Goal: Task Accomplishment & Management: Manage account settings

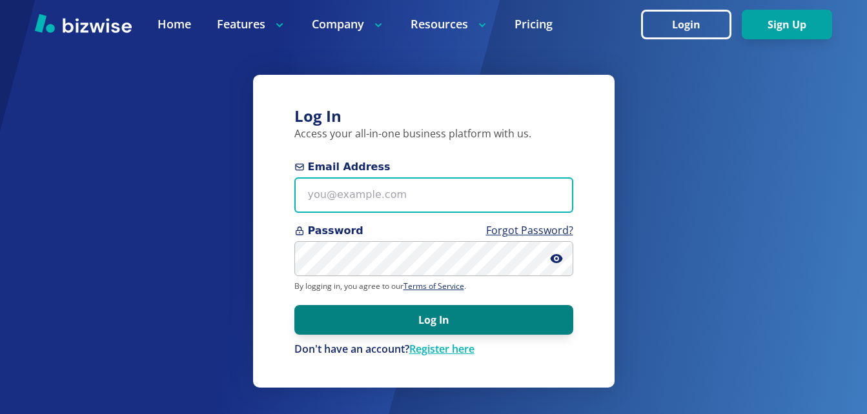
type input "[EMAIL_ADDRESS][DOMAIN_NAME]"
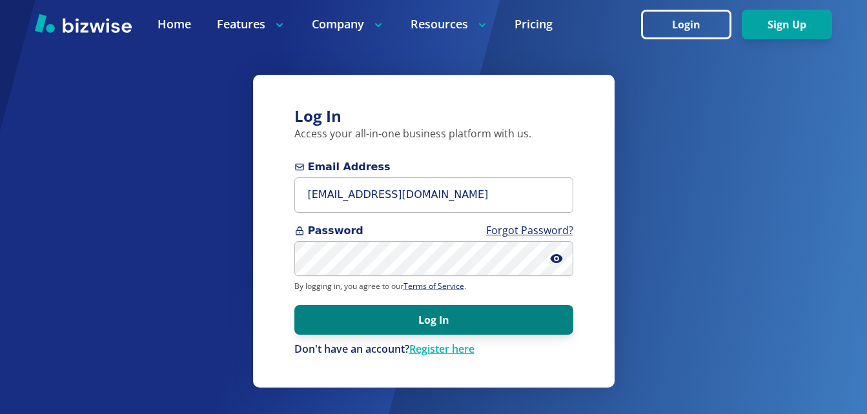
click at [442, 318] on button "Log In" at bounding box center [433, 320] width 279 height 30
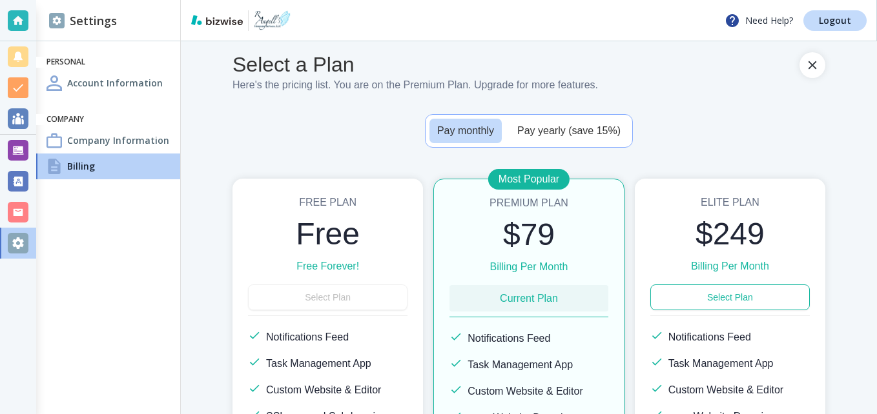
scroll to position [24, 0]
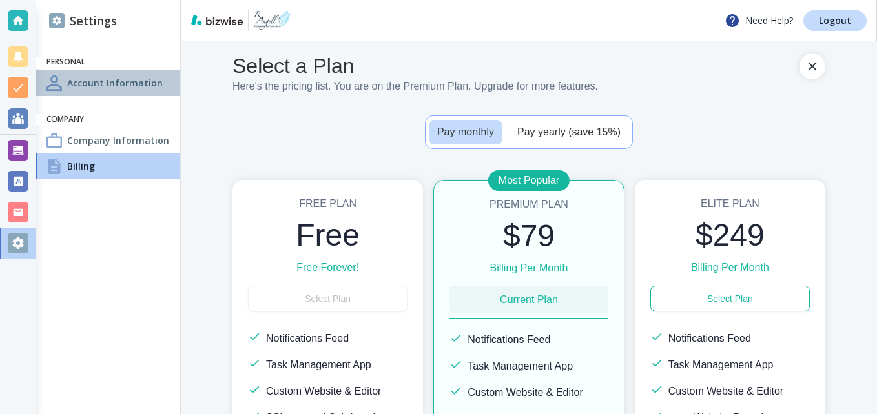
click at [109, 82] on h4 "Account Information" at bounding box center [115, 83] width 96 height 14
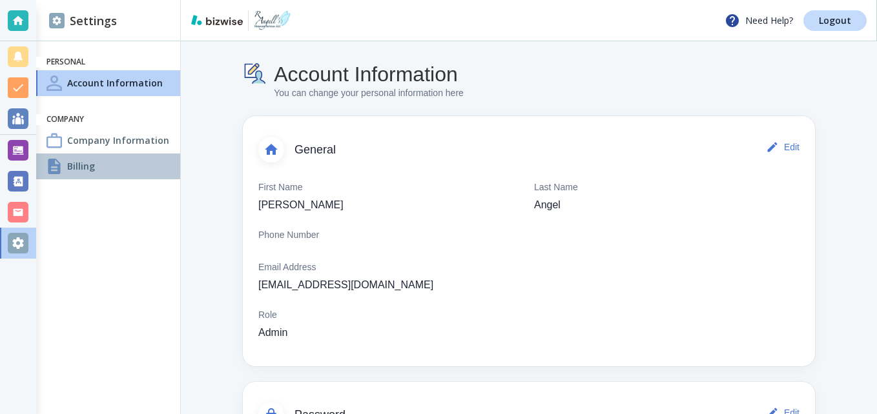
click at [93, 165] on h4 "Billing" at bounding box center [81, 166] width 28 height 14
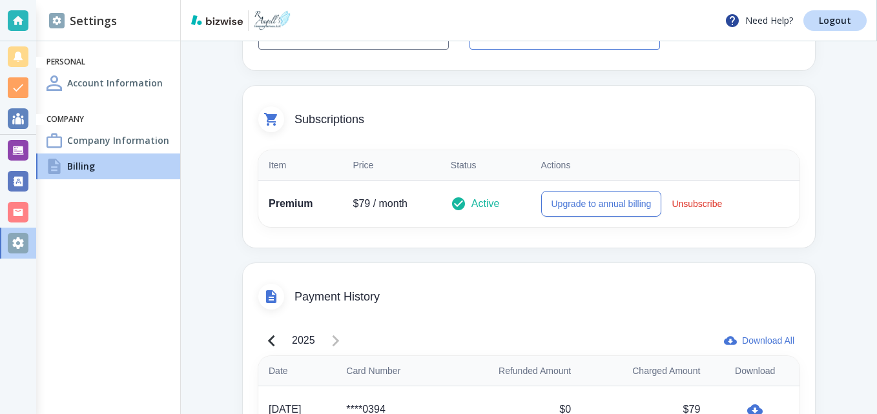
scroll to position [63, 0]
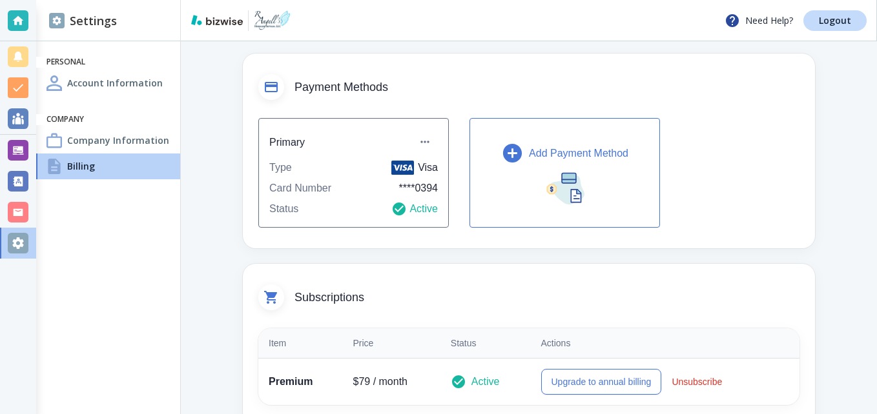
click at [566, 179] on img "button" at bounding box center [565, 187] width 39 height 34
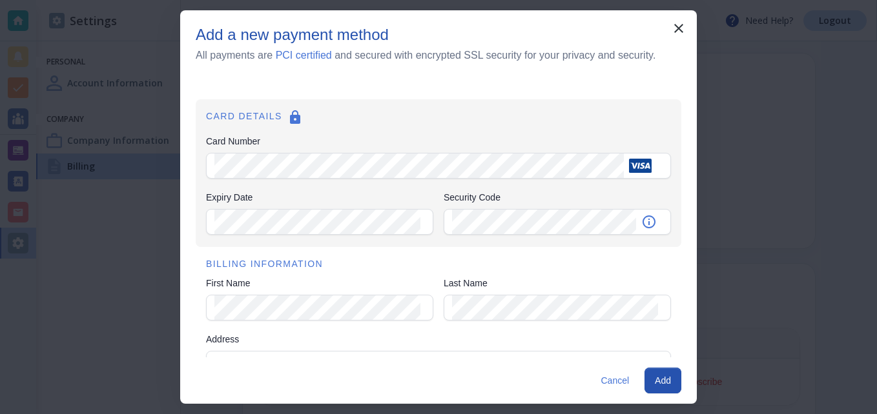
click at [789, 201] on div "Add a new payment method All payments are PCI certified and secured with encryp…" at bounding box center [438, 207] width 877 height 414
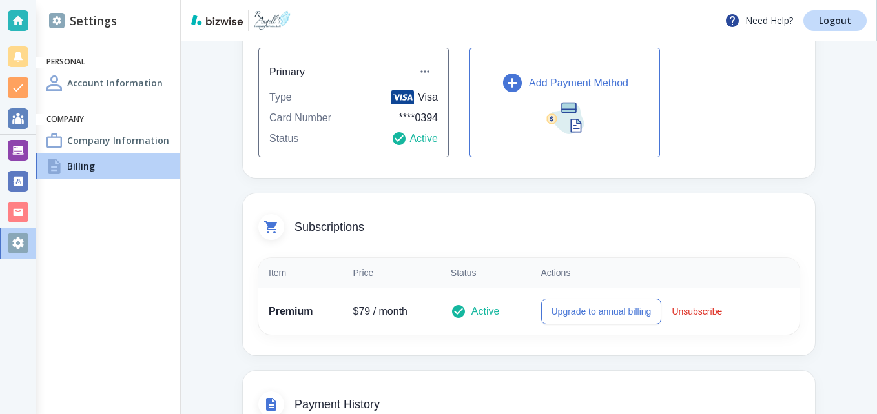
scroll to position [145, 0]
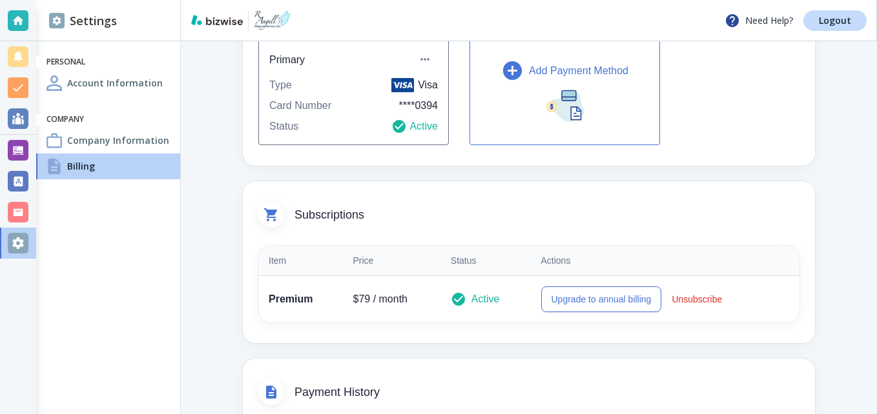
click at [569, 105] on img "button" at bounding box center [565, 104] width 39 height 34
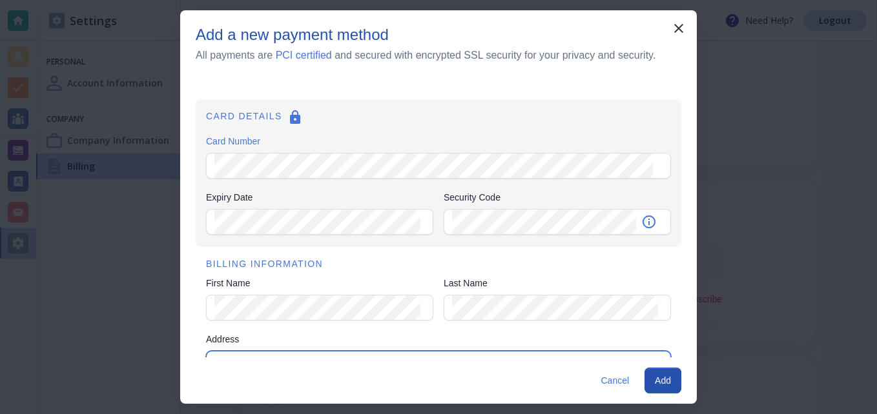
type input "[STREET_ADDRESS][US_STATE]"
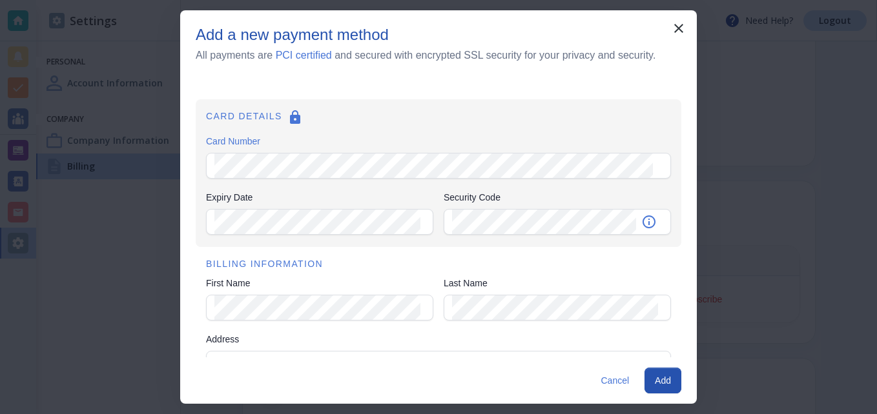
type input "Urbana"
type input "[US_STATE]"
type input "61802-4"
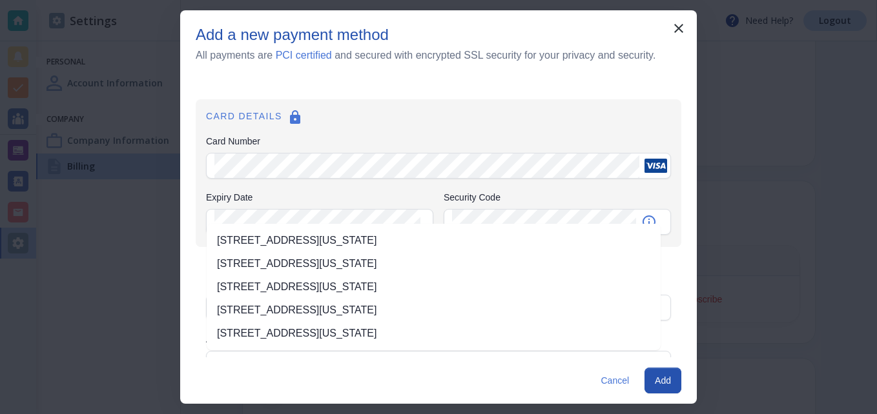
click at [779, 283] on div "Add a new payment method All payments are PCI certified and secured with encryp…" at bounding box center [438, 207] width 877 height 414
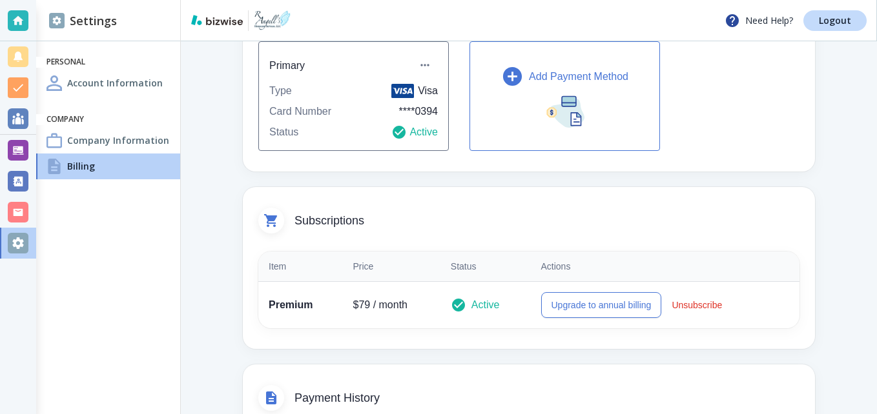
click at [575, 105] on img "button" at bounding box center [565, 110] width 39 height 34
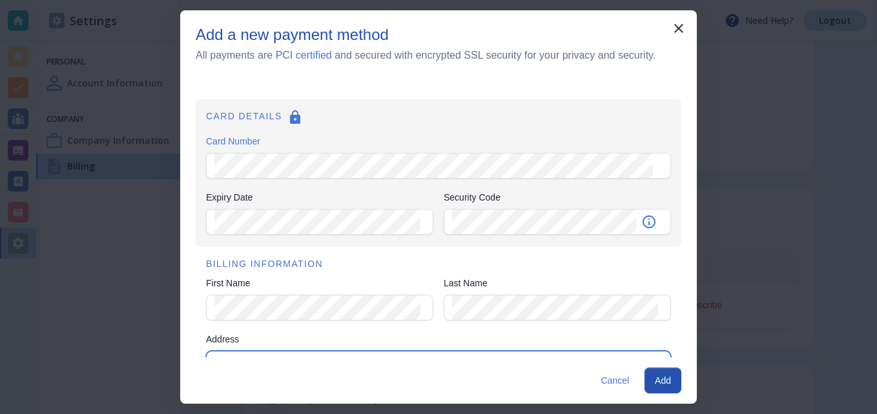
type input "2425 E Nevada Street"
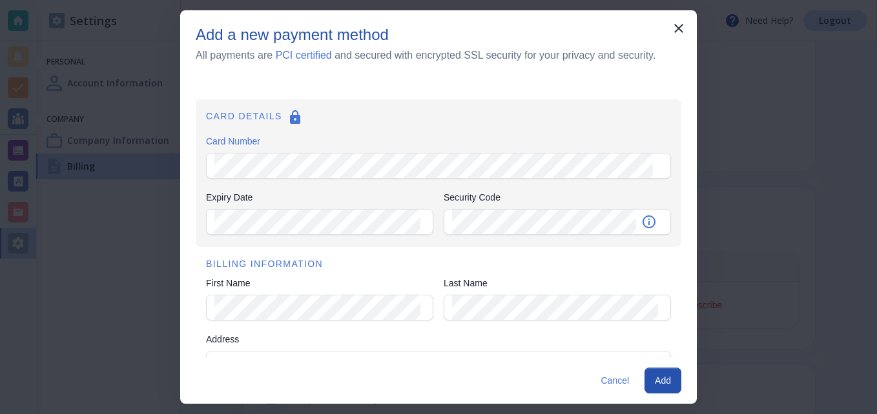
type input "Urbana"
type input "Illinois"
type input "61802-4"
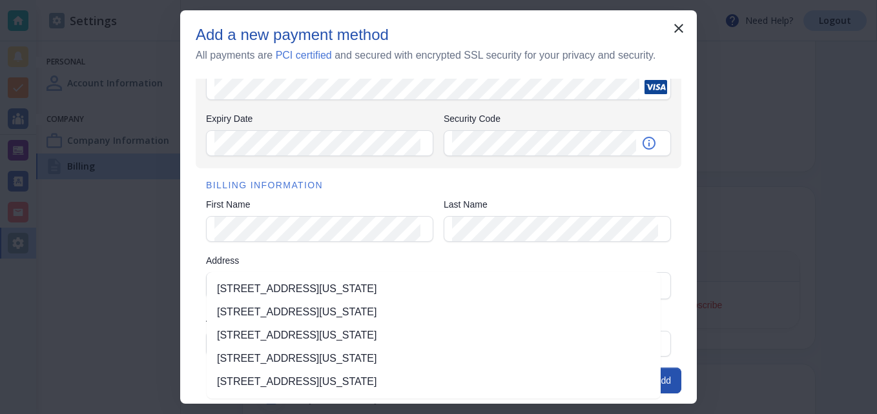
scroll to position [107, 0]
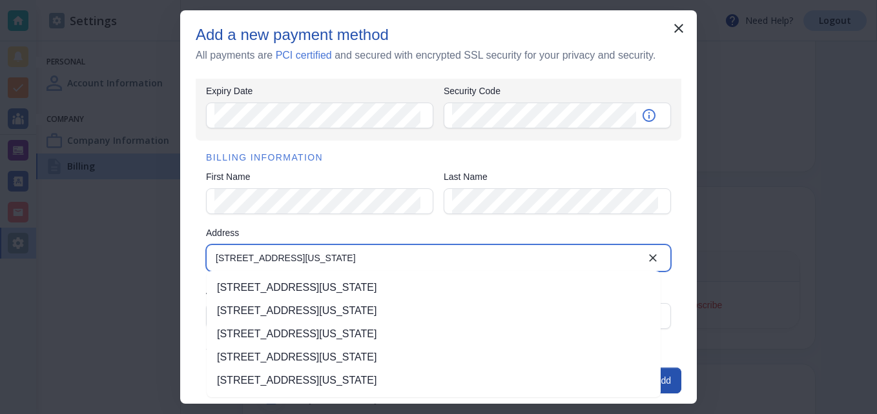
click at [570, 253] on input "2425 E Nevada Street" at bounding box center [427, 258] width 435 height 18
type input "2"
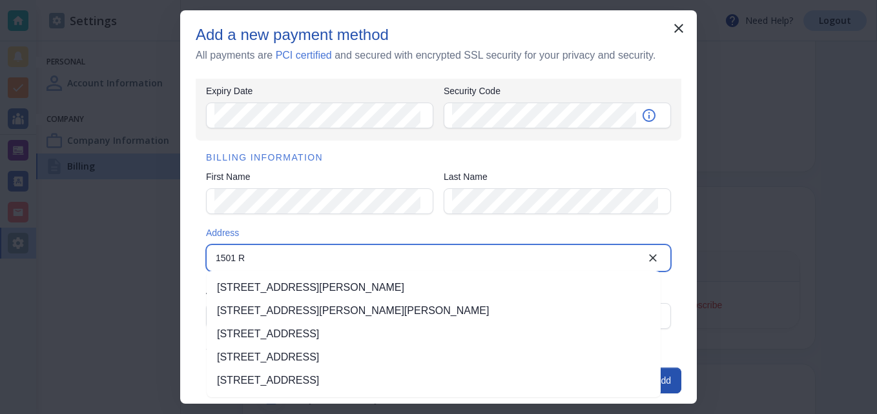
click at [374, 313] on li "1501 Raintree Woods Dr, Urbana, IL, USA" at bounding box center [434, 311] width 454 height 23
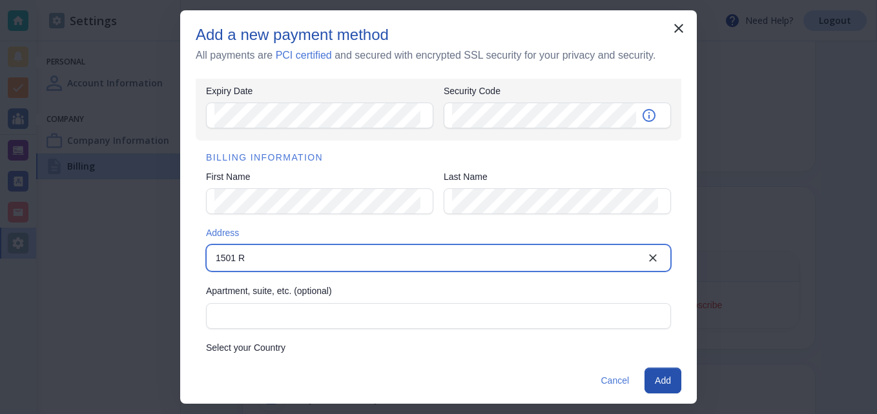
type input "1501 Raintree Woods Drive"
type input "IL"
type input "61802"
type input "1501 Raintree Woods Drive"
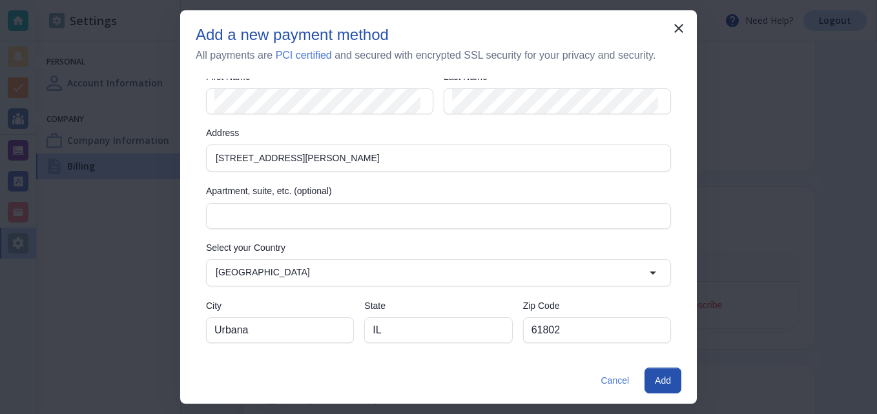
scroll to position [209, 0]
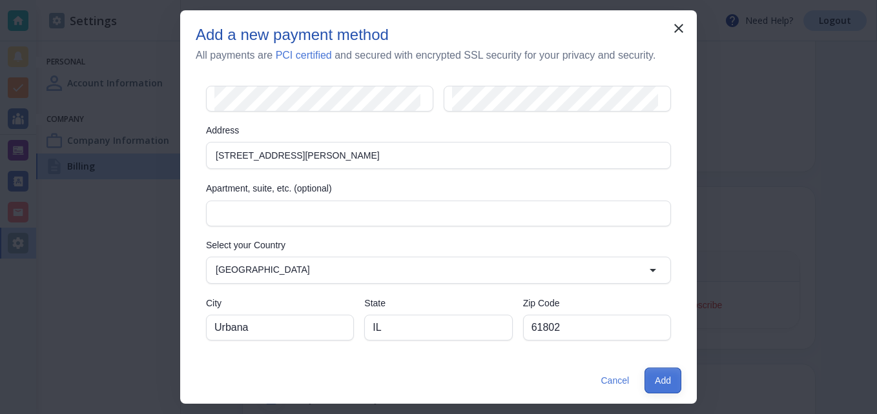
click at [662, 381] on button "Add" at bounding box center [662, 381] width 37 height 26
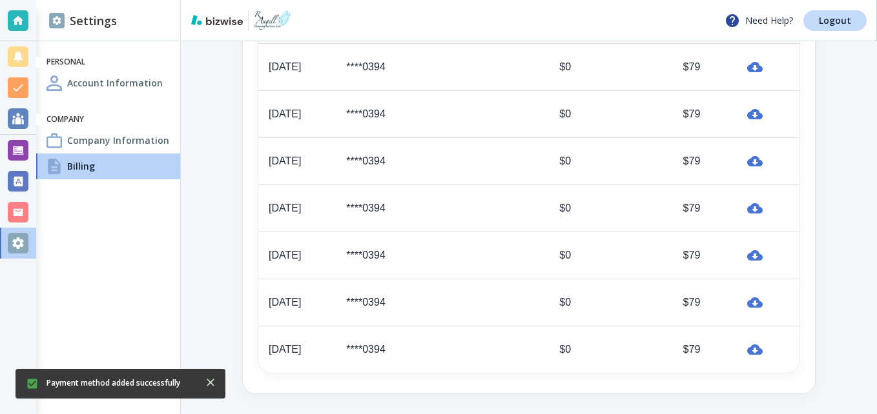
scroll to position [0, 0]
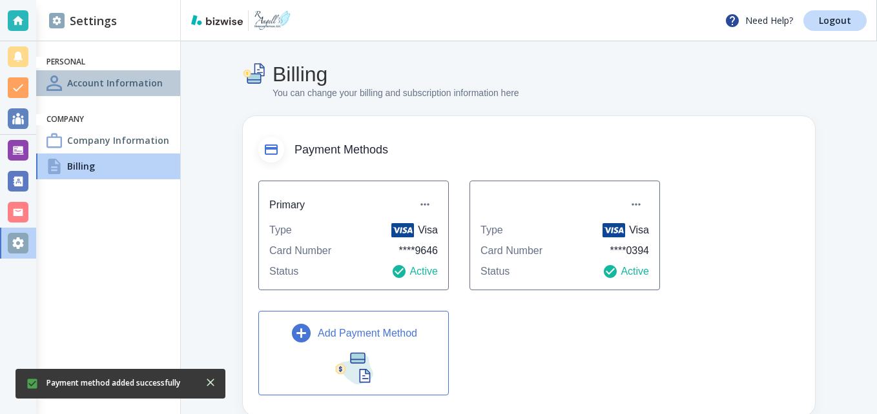
click at [123, 83] on h4 "Account Information" at bounding box center [115, 83] width 96 height 14
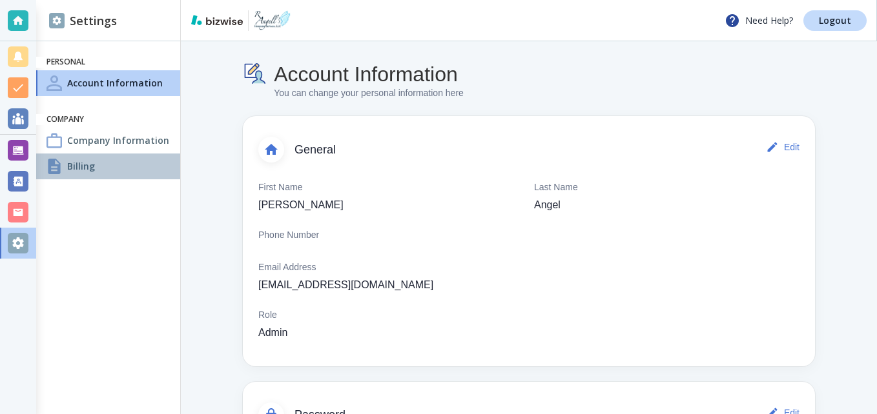
click at [88, 165] on h4 "Billing" at bounding box center [81, 166] width 28 height 14
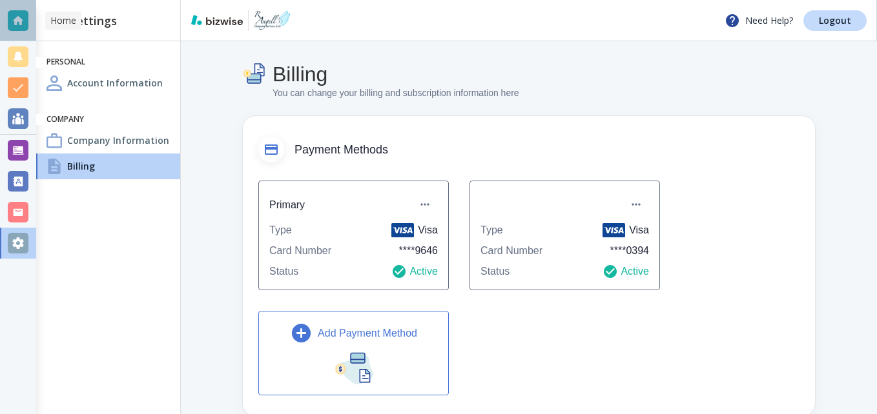
click at [23, 21] on div at bounding box center [18, 20] width 21 height 21
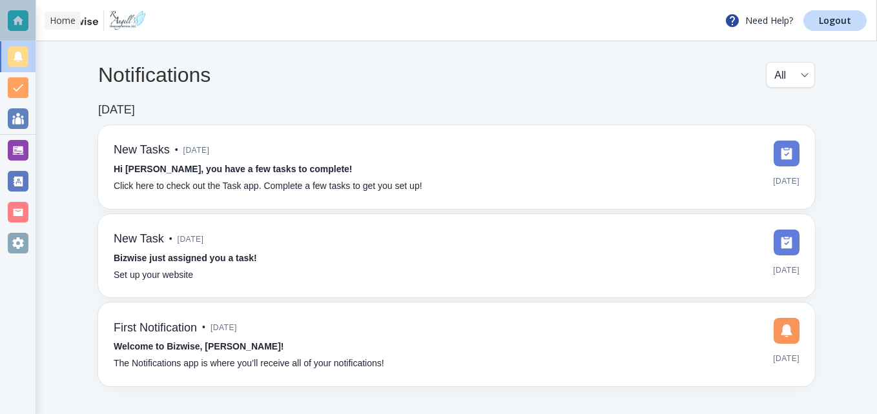
click at [17, 14] on div at bounding box center [18, 20] width 21 height 21
click at [19, 59] on div at bounding box center [18, 56] width 21 height 21
click at [18, 93] on div at bounding box center [18, 87] width 21 height 21
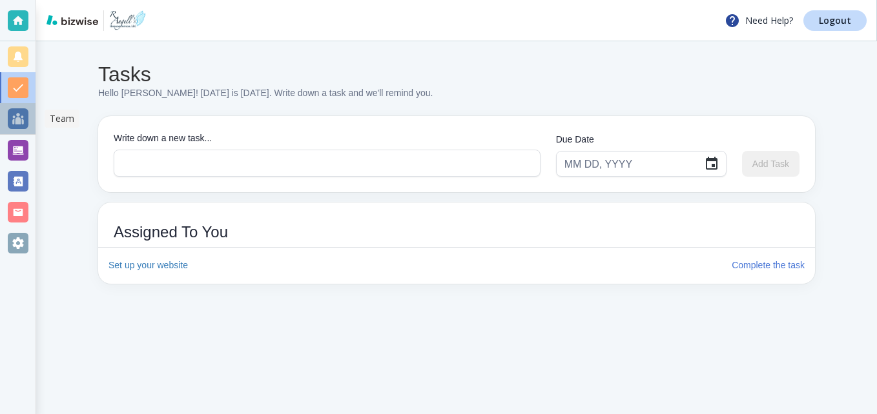
click at [21, 119] on div at bounding box center [18, 118] width 21 height 21
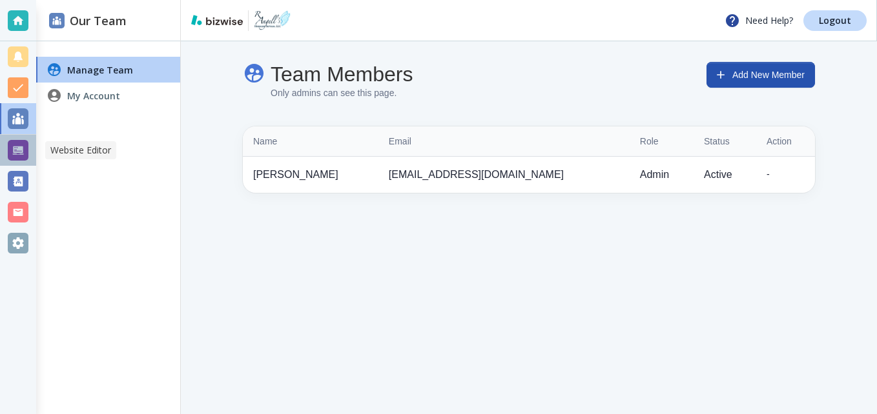
click at [23, 158] on div at bounding box center [18, 150] width 21 height 21
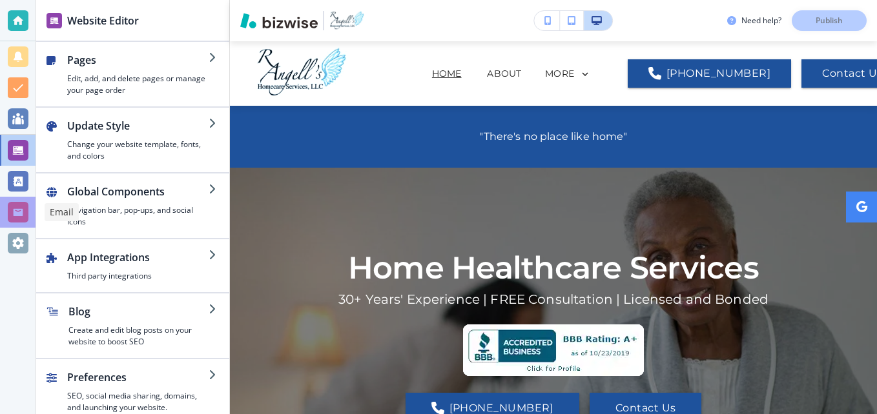
click at [21, 212] on div at bounding box center [18, 212] width 21 height 21
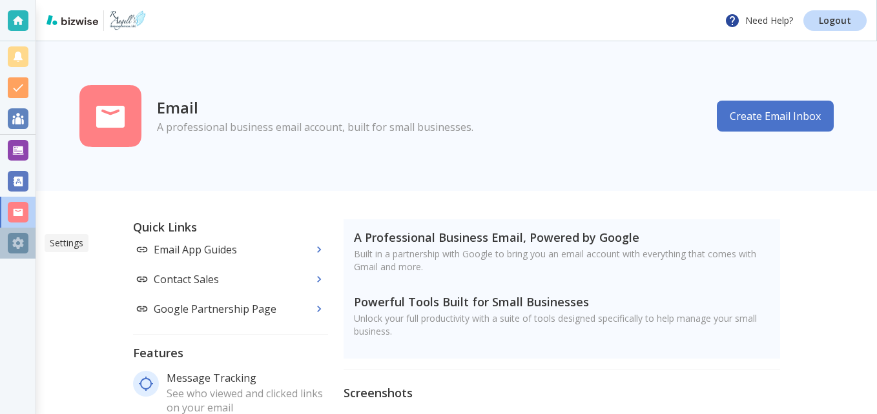
click at [19, 245] on div at bounding box center [18, 243] width 21 height 21
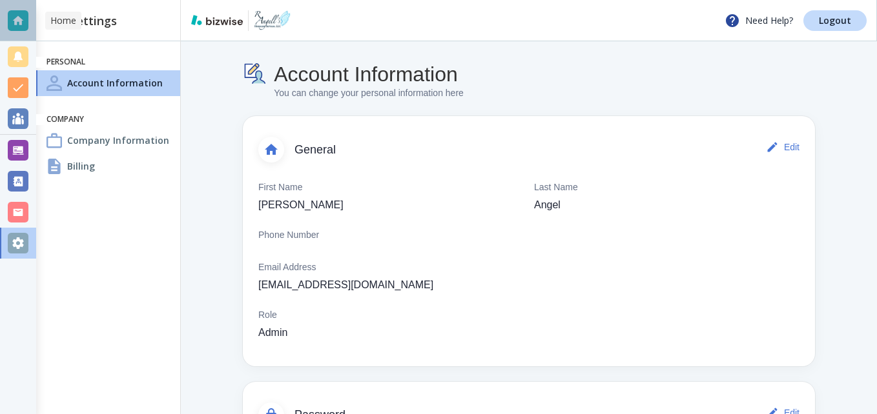
click at [25, 23] on div at bounding box center [18, 20] width 21 height 21
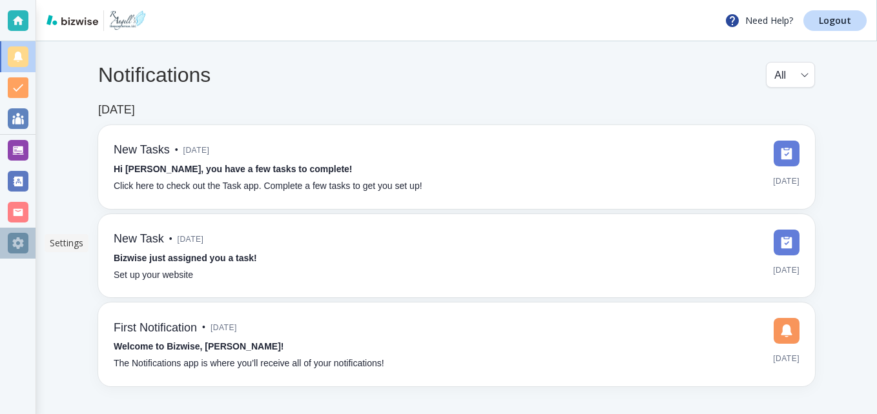
click at [19, 245] on div at bounding box center [18, 243] width 21 height 21
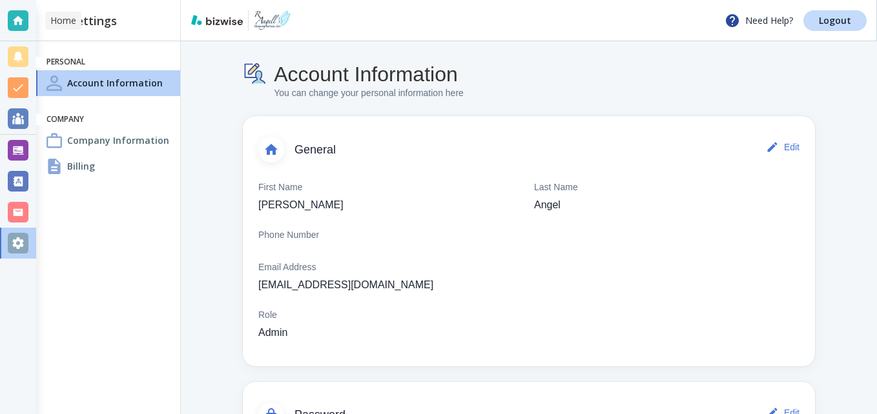
click at [17, 23] on div at bounding box center [18, 20] width 21 height 21
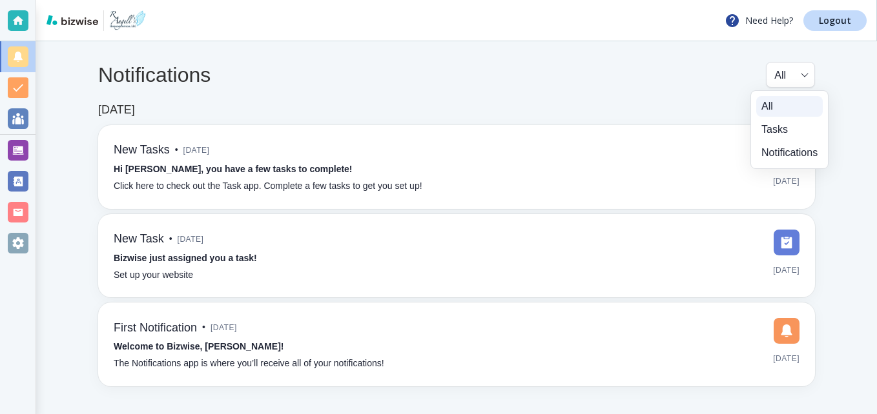
click at [803, 0] on body "Need Help? Logout Notifications All all ​ Oct 7, 2024 New Tasks • 10 months ago…" at bounding box center [438, 0] width 877 height 0
click at [18, 88] on div at bounding box center [438, 207] width 877 height 414
click at [19, 60] on div at bounding box center [18, 56] width 21 height 21
click at [24, 247] on div at bounding box center [18, 243] width 21 height 21
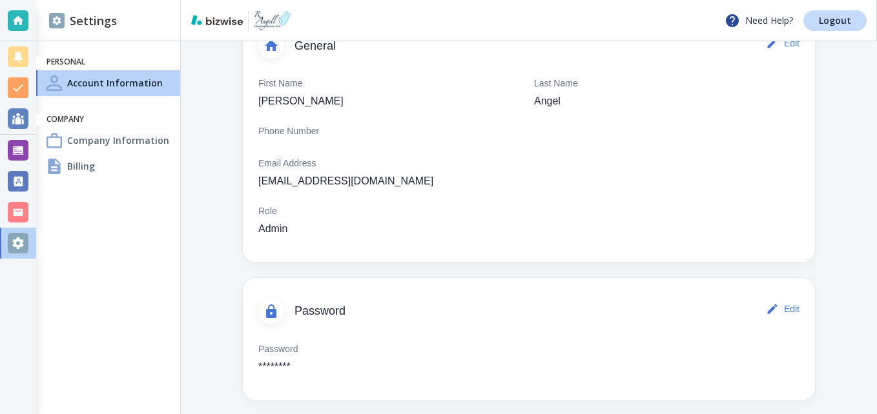
scroll to position [111, 0]
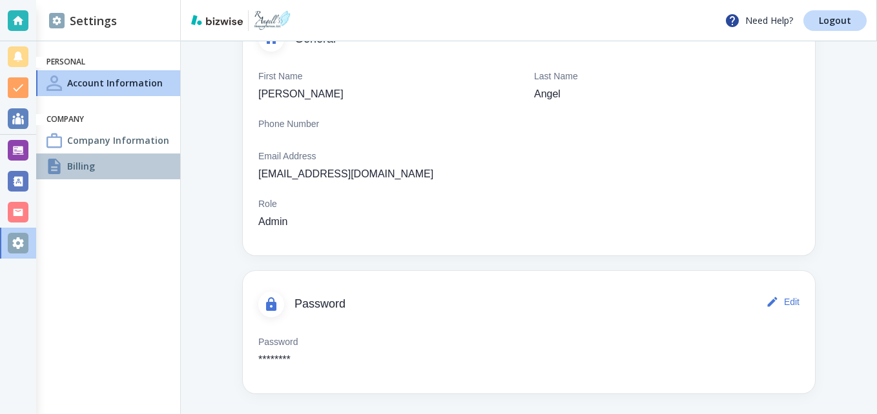
click at [83, 177] on div "Billing" at bounding box center [108, 167] width 144 height 26
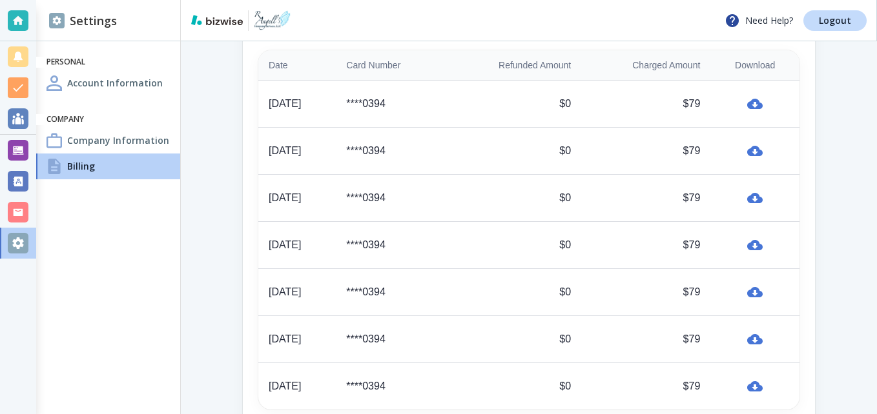
scroll to position [689, 0]
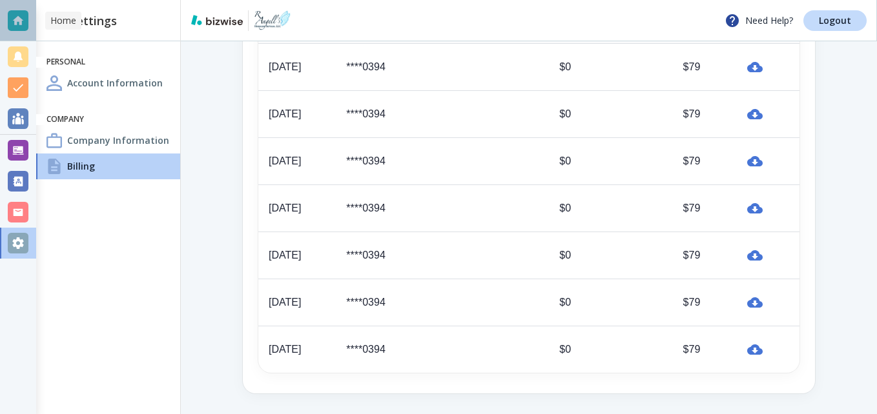
click at [23, 21] on div at bounding box center [18, 20] width 21 height 21
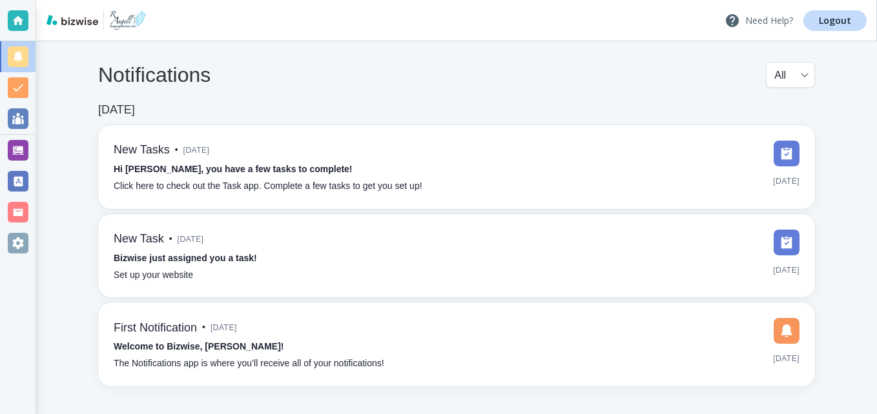
click at [762, 19] on p "Need Help?" at bounding box center [758, 20] width 68 height 15
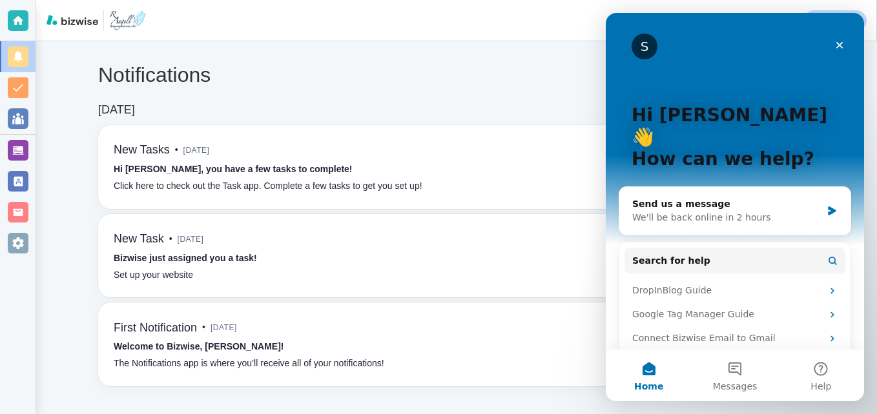
click at [518, 43] on div "Notifications All all ​ Oct 7, 2024 New Tasks • 10 months ago Hi Rhonda, you ha…" at bounding box center [456, 224] width 841 height 366
click at [838, 46] on icon "Close" at bounding box center [839, 45] width 7 height 7
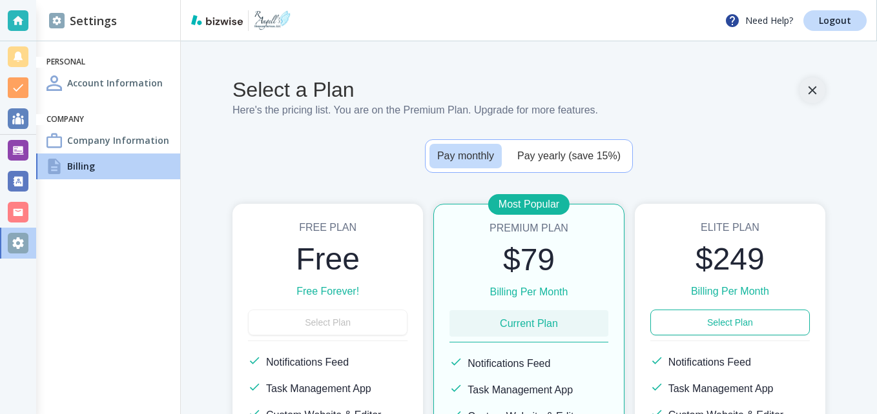
click at [808, 92] on icon "button" at bounding box center [812, 91] width 8 height 8
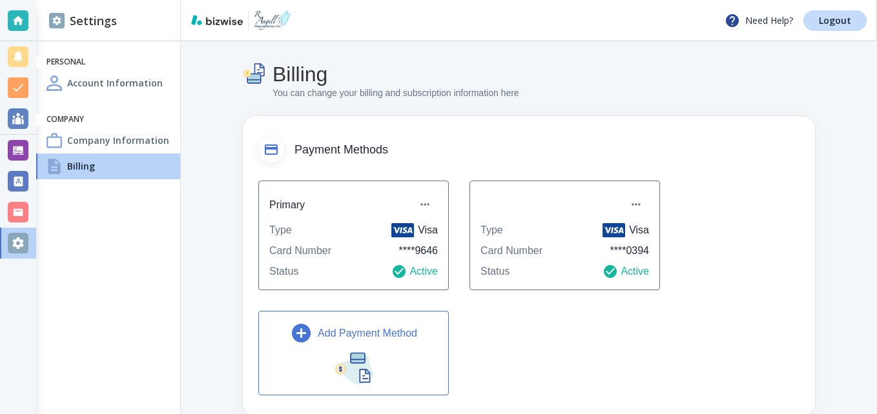
click at [115, 139] on h4 "Company Information" at bounding box center [118, 141] width 102 height 14
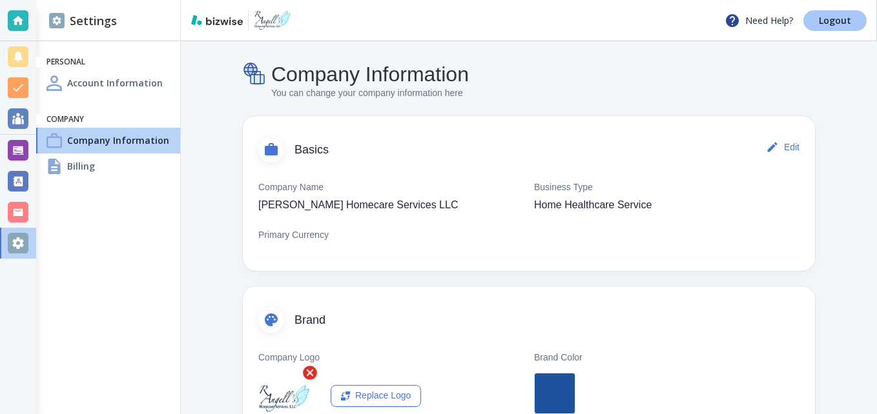
click at [844, 23] on p "Logout" at bounding box center [835, 20] width 32 height 9
